Goal: Task Accomplishment & Management: Manage account settings

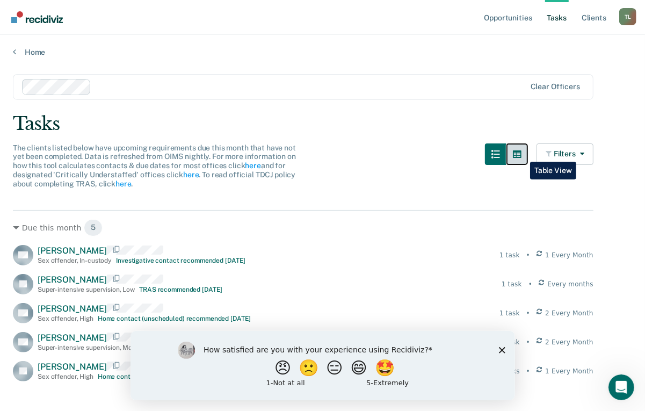
click at [522, 154] on icon "button" at bounding box center [517, 154] width 9 height 8
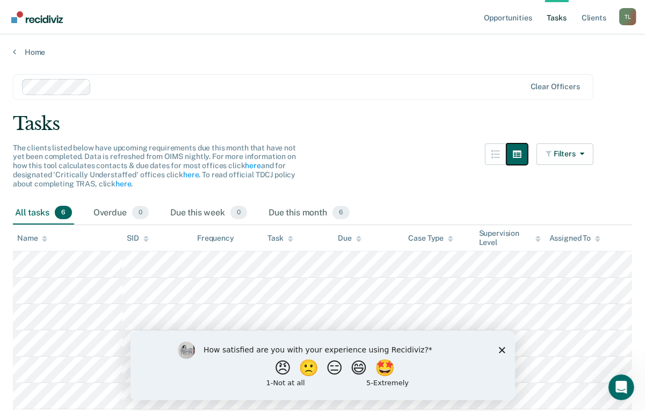
scroll to position [46, 0]
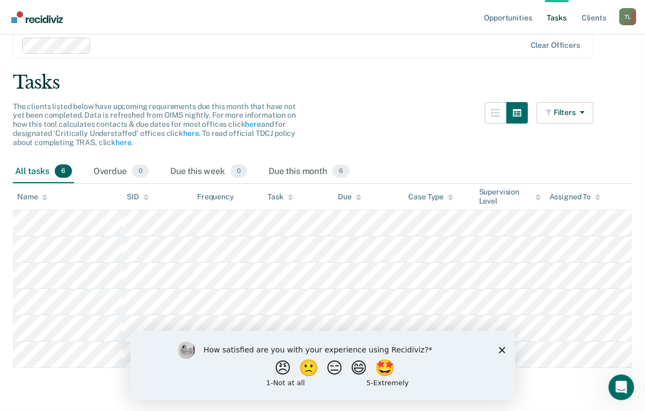
click at [502, 352] on icon "Close survey" at bounding box center [501, 349] width 6 height 6
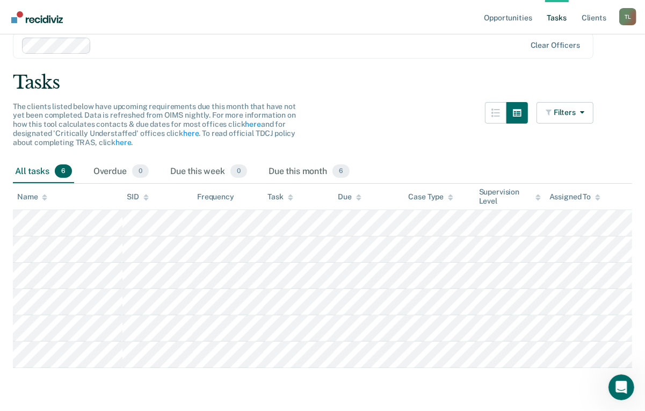
scroll to position [0, 0]
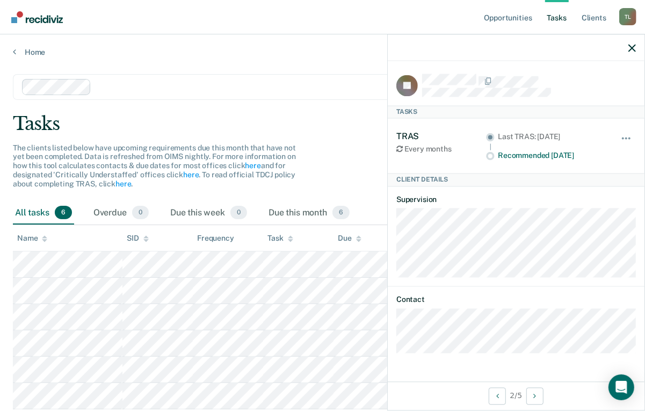
click at [283, 125] on div "Tasks" at bounding box center [322, 124] width 619 height 22
click at [183, 172] on link "here" at bounding box center [191, 174] width 16 height 9
click at [635, 46] on icon "button" at bounding box center [632, 48] width 8 height 8
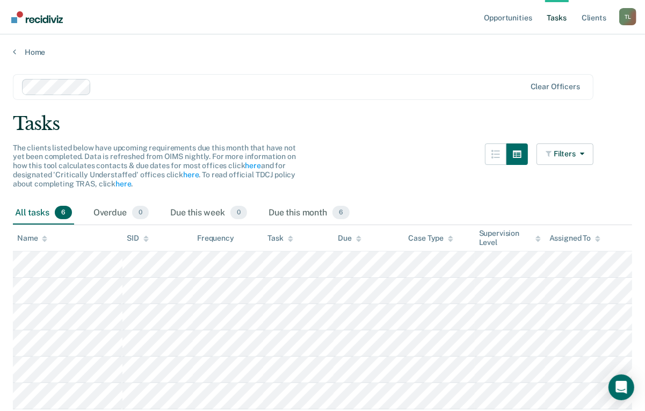
click at [560, 13] on link "Tasks" at bounding box center [557, 17] width 24 height 34
click at [624, 12] on div "T L" at bounding box center [627, 16] width 17 height 17
click at [468, 57] on main "Clear officers Tasks The clients listed below have upcoming requirements due th…" at bounding box center [322, 253] width 645 height 392
click at [595, 18] on link "Client s" at bounding box center [594, 17] width 29 height 34
